Goal: Information Seeking & Learning: Learn about a topic

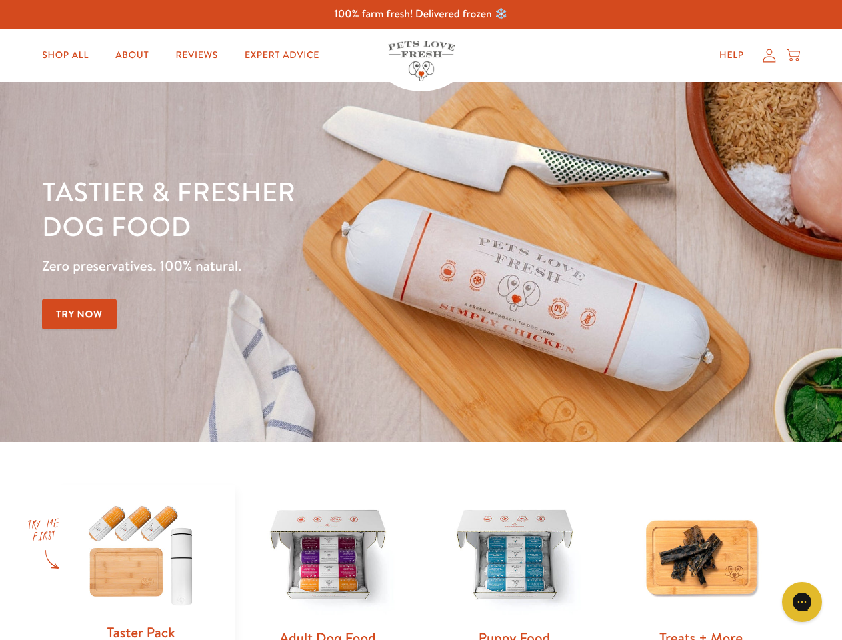
click at [421, 320] on div "Tastier & fresher dog food Zero preservatives. 100% natural. Try Now" at bounding box center [294, 262] width 505 height 176
click at [802, 602] on icon "Gorgias live chat" at bounding box center [801, 601] width 13 height 13
